Goal: Task Accomplishment & Management: Use online tool/utility

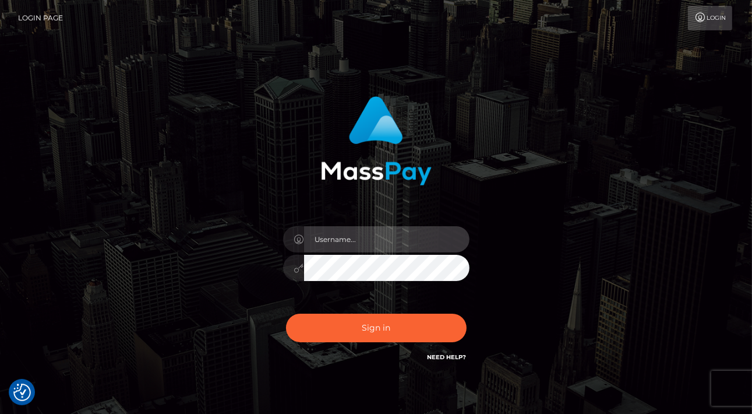
click at [428, 238] on input "text" at bounding box center [386, 239] width 165 height 26
type input "Edward"
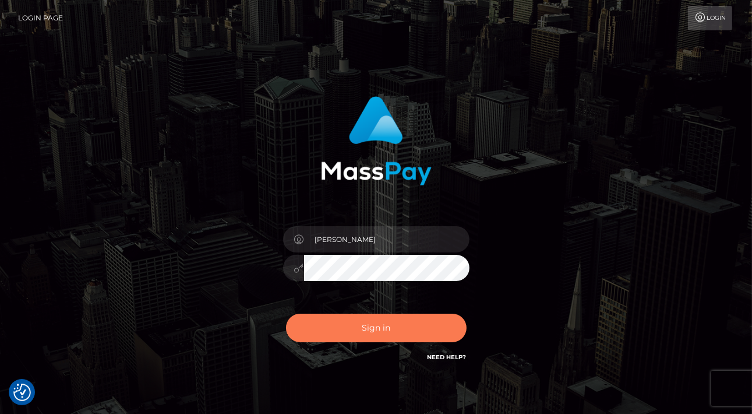
click at [379, 328] on button "Sign in" at bounding box center [376, 327] width 181 height 29
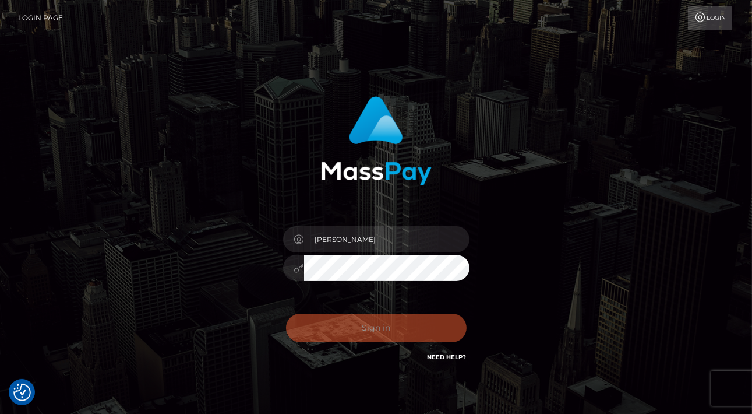
click at [591, 246] on div "Edward Sign in" at bounding box center [376, 235] width 664 height 297
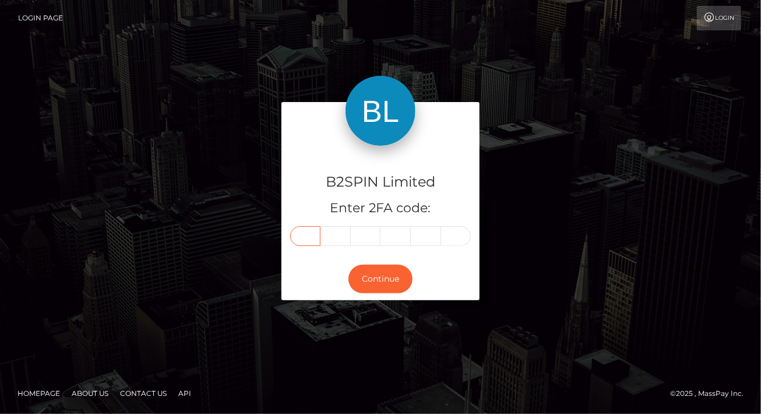
click at [306, 241] on input "text" at bounding box center [305, 236] width 30 height 20
paste input "9"
type input "9"
type input "0"
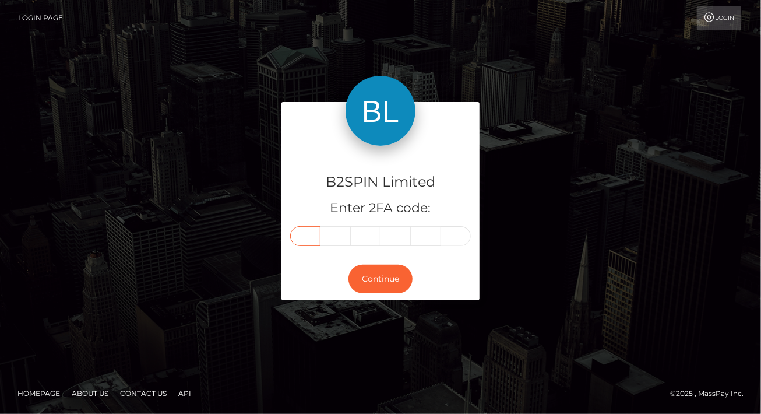
type input "6"
type input "3"
type input "5"
click at [387, 278] on button "Continue" at bounding box center [380, 279] width 64 height 29
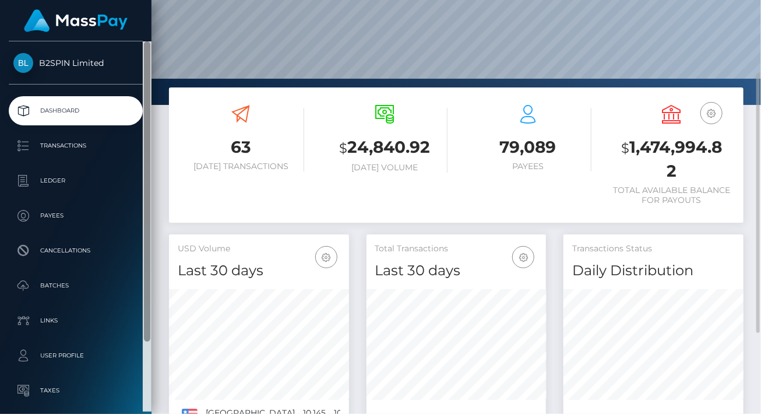
scroll to position [206, 179]
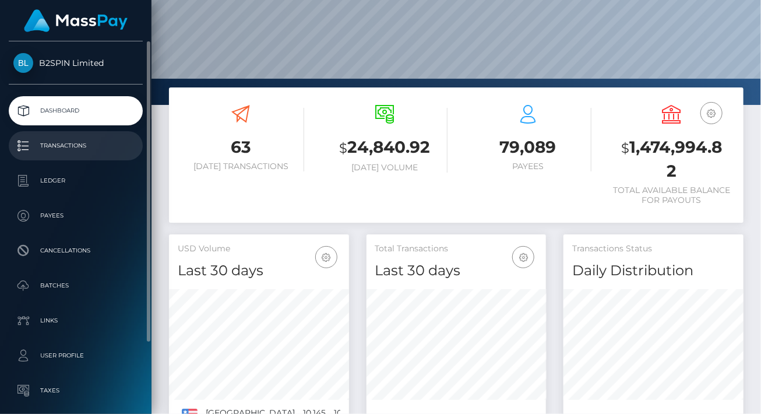
click at [92, 148] on p "Transactions" at bounding box center [75, 145] width 125 height 17
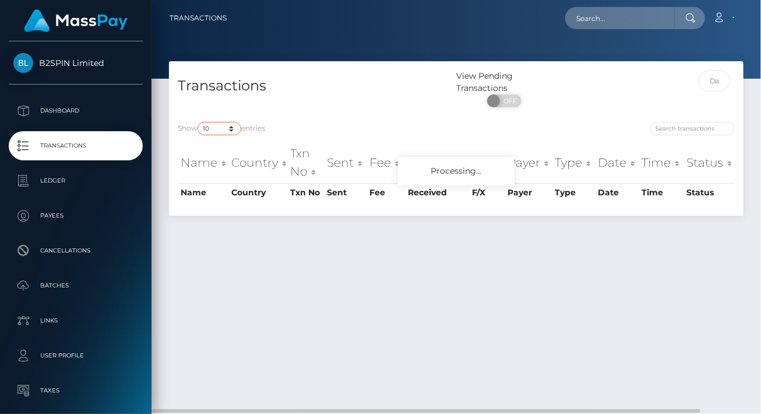
drag, startPoint x: 224, startPoint y: 129, endPoint x: 224, endPoint y: 159, distance: 30.3
click at [224, 129] on div "Transactions View Pending Transactions ON OFF Show 10 25 50 100 250 500 1,000 3…" at bounding box center [456, 138] width 574 height 154
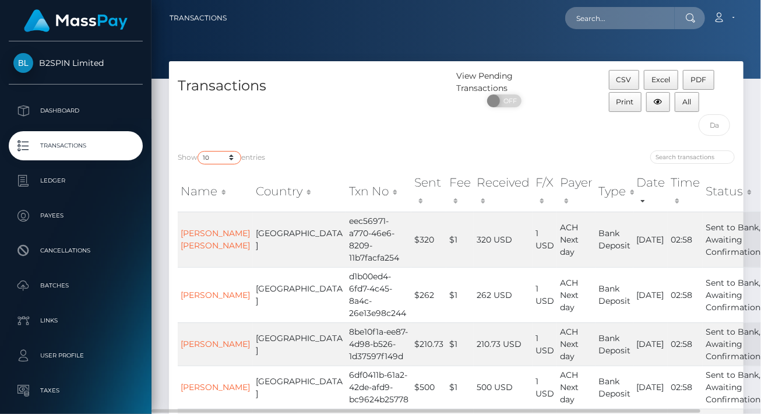
select select "3500"
click at [199, 151] on select "10 25 50 100 250 500 1,000 3,500" at bounding box center [220, 157] width 44 height 13
drag, startPoint x: 717, startPoint y: 126, endPoint x: 705, endPoint y: 135, distance: 15.0
click at [717, 126] on input "text" at bounding box center [714, 125] width 31 height 22
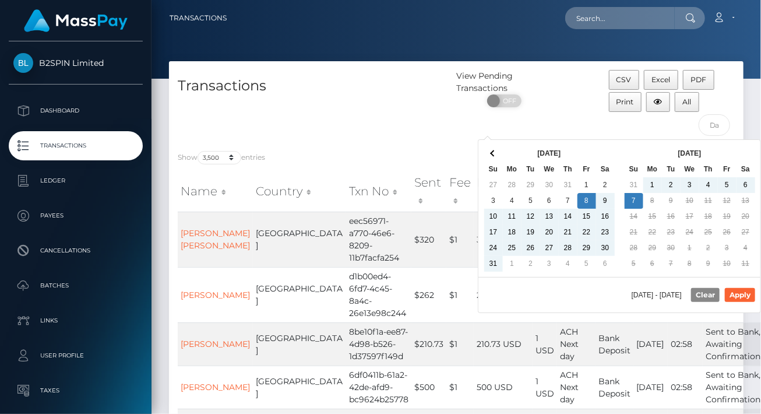
drag, startPoint x: 633, startPoint y: 204, endPoint x: 662, endPoint y: 221, distance: 32.9
click at [743, 297] on button "Apply" at bounding box center [740, 295] width 30 height 14
type input "08/08/2025 - 09/07/2025"
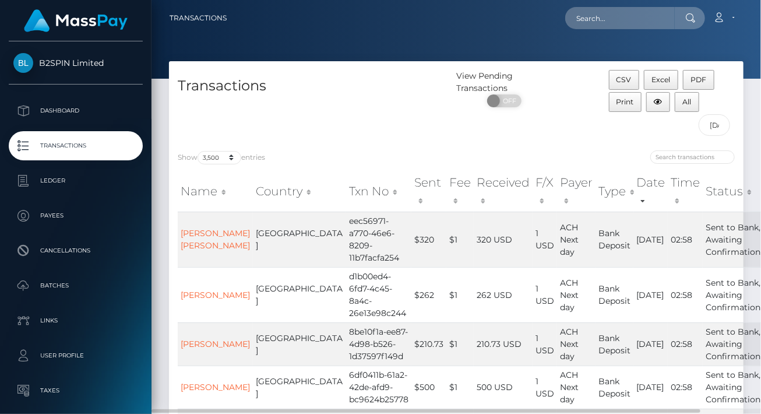
click at [490, 157] on div at bounding box center [600, 158] width 270 height 16
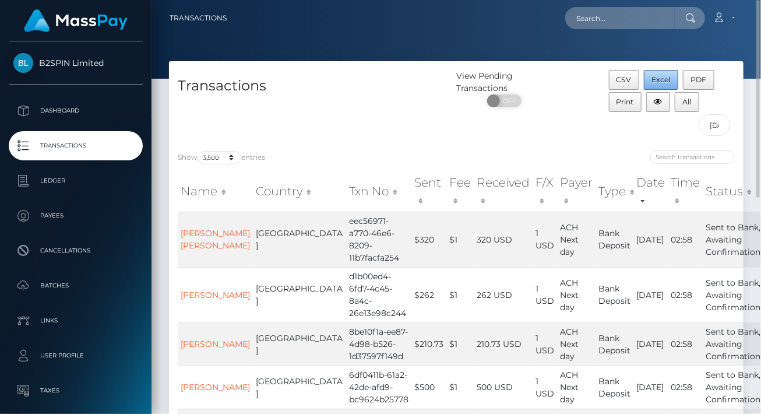
click at [671, 84] on button "Excel" at bounding box center [661, 80] width 34 height 20
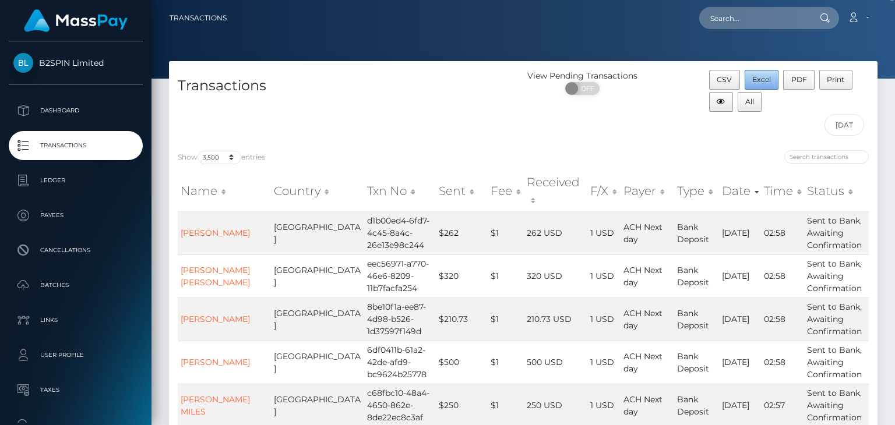
click at [760, 82] on button "Excel" at bounding box center [762, 80] width 34 height 20
